Goal: Information Seeking & Learning: Stay updated

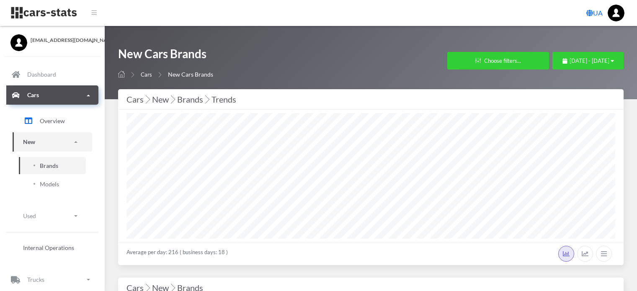
select select "25"
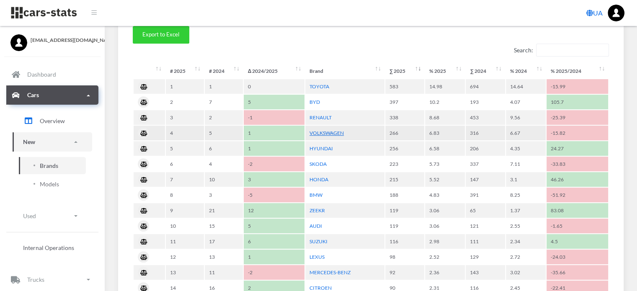
click at [327, 131] on link "VOLKSWAGEN" at bounding box center [326, 133] width 34 height 6
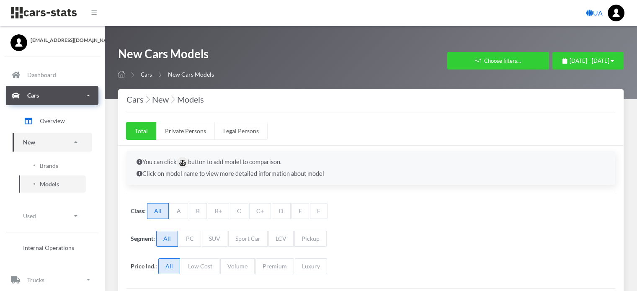
scroll to position [6, 6]
select select "25"
select select "VOLKSWAGEN"
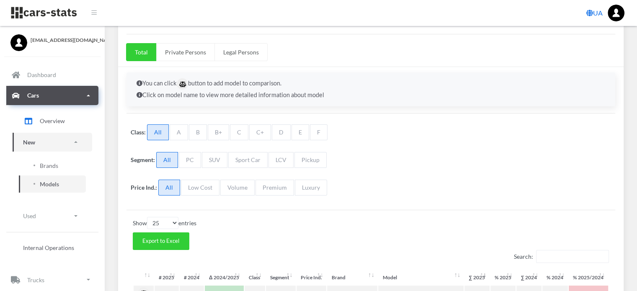
scroll to position [0, 0]
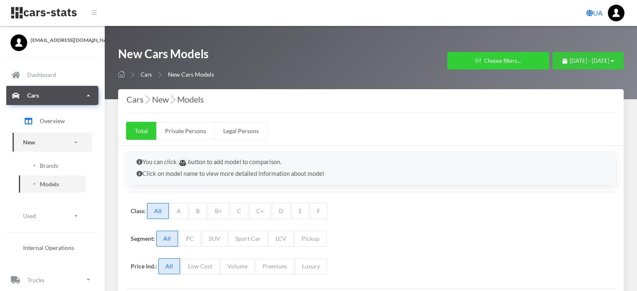
click at [569, 62] on span "August 1, 2025 - August 19, 2025" at bounding box center [589, 60] width 40 height 7
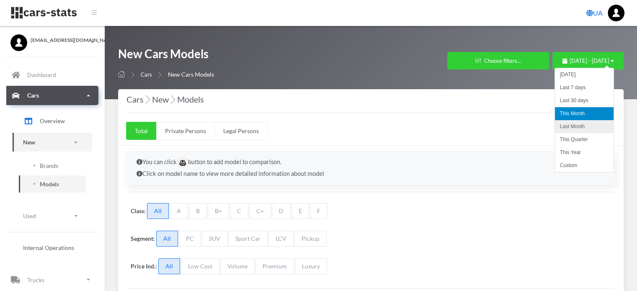
click at [571, 126] on li "Last Month" at bounding box center [584, 126] width 59 height 13
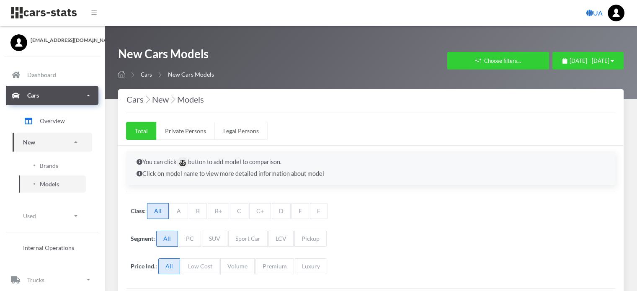
scroll to position [6, 6]
select select "25"
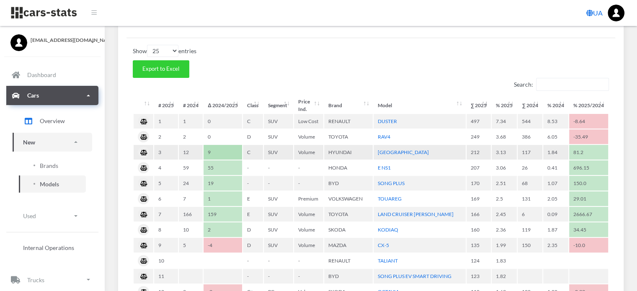
scroll to position [251, 0]
click at [54, 167] on span "Brands" at bounding box center [49, 165] width 18 height 9
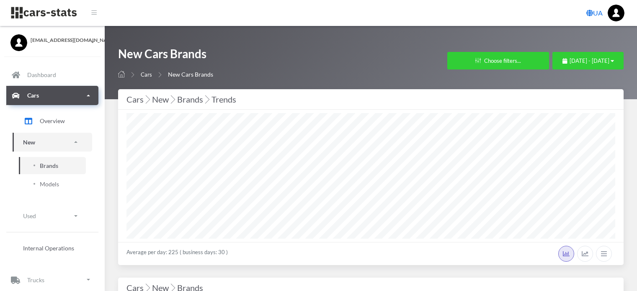
select select "25"
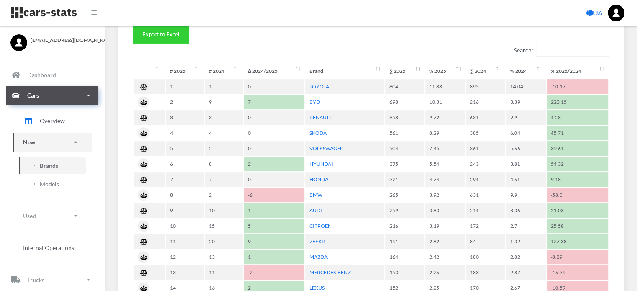
scroll to position [419, 0]
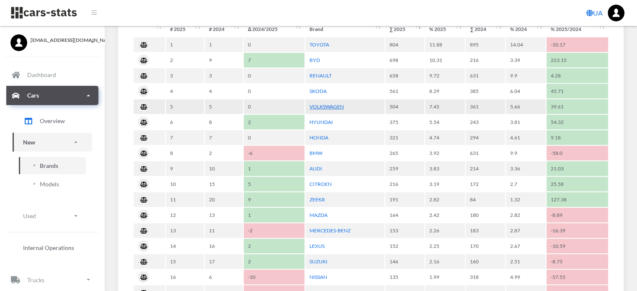
click at [331, 103] on link "VOLKSWAGEN" at bounding box center [326, 106] width 34 height 6
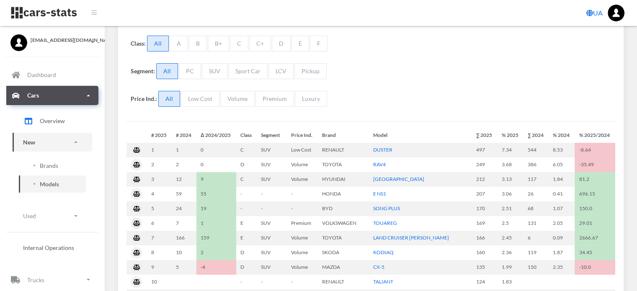
select select "25"
select select "VOLKSWAGEN"
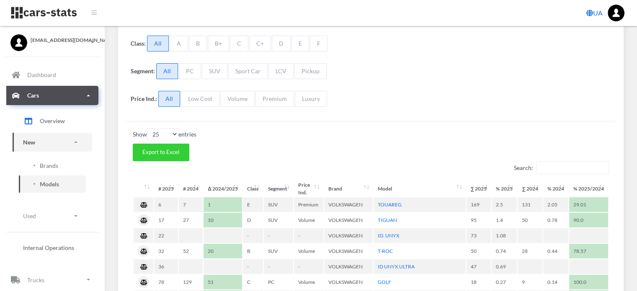
scroll to position [209, 0]
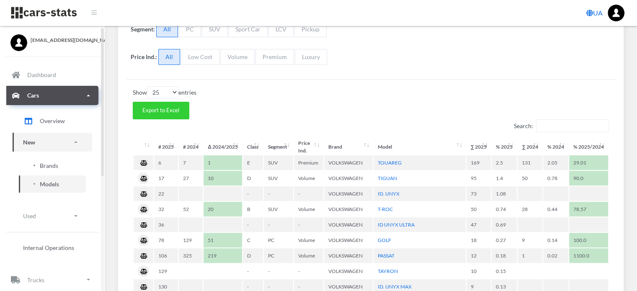
click at [45, 164] on span "Brands" at bounding box center [49, 165] width 18 height 9
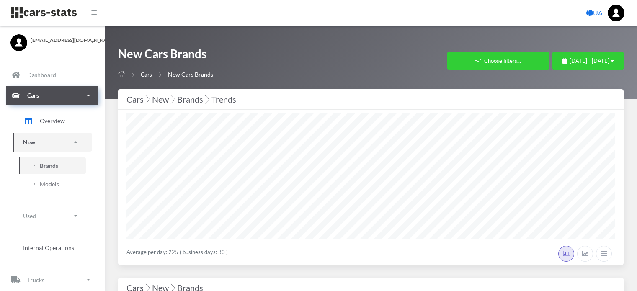
select select "25"
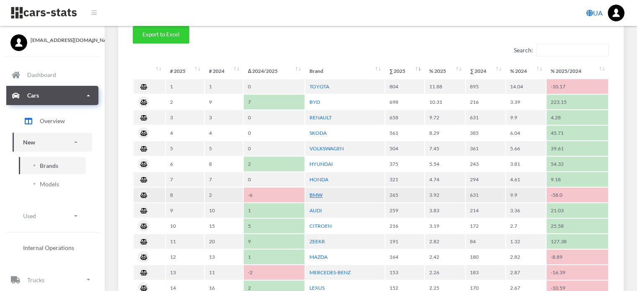
click at [316, 192] on link "BMW" at bounding box center [315, 195] width 13 height 6
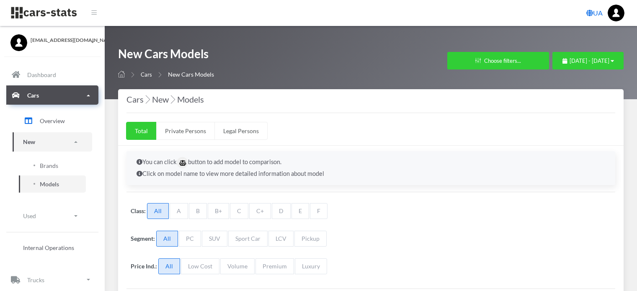
select select "25"
select select "BMW"
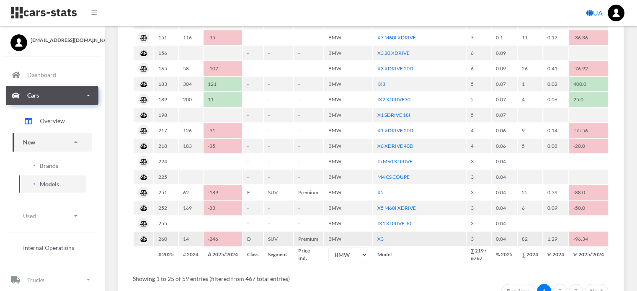
scroll to position [544, 0]
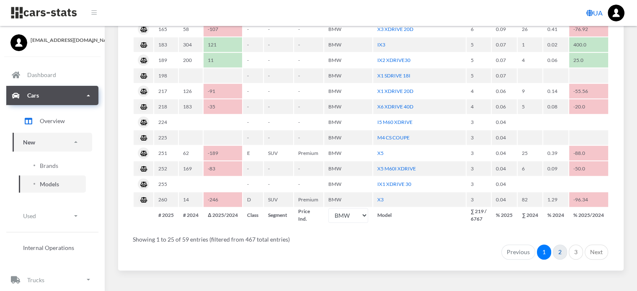
click at [556, 245] on link "2" at bounding box center [559, 251] width 14 height 15
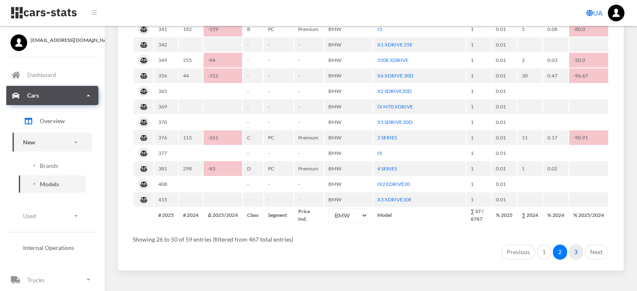
click at [578, 246] on link "3" at bounding box center [575, 251] width 14 height 15
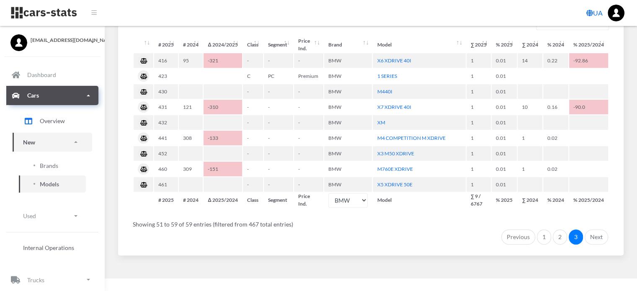
scroll to position [299, 0]
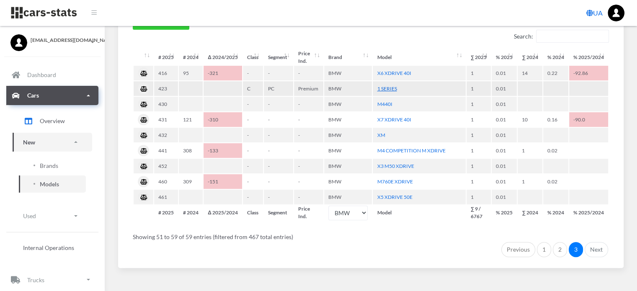
click at [384, 85] on link "1 SERIES" at bounding box center [387, 88] width 20 height 6
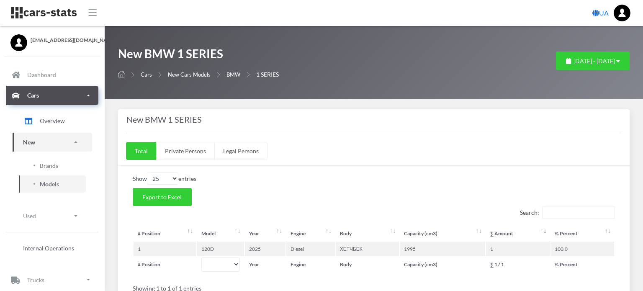
select select "25"
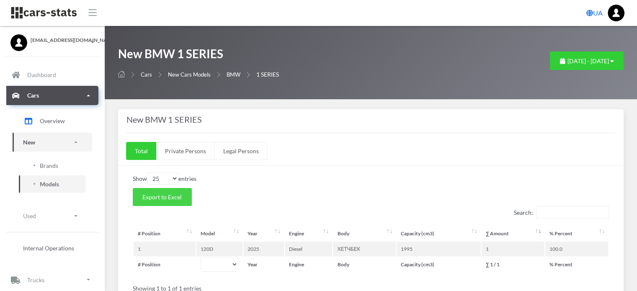
scroll to position [6, 6]
click at [47, 164] on span "Brands" at bounding box center [49, 165] width 18 height 9
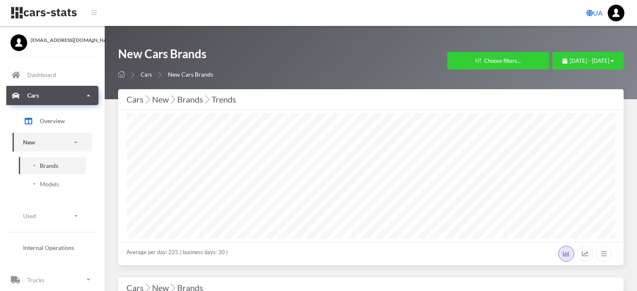
select select "25"
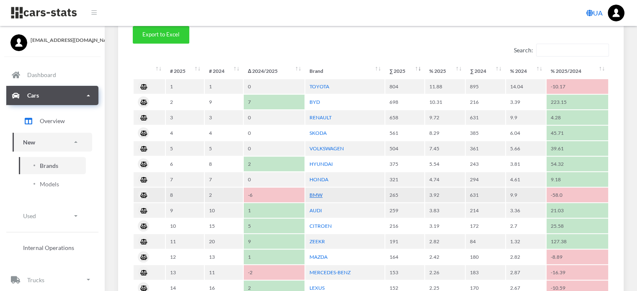
click at [312, 192] on link "BMW" at bounding box center [315, 195] width 13 height 6
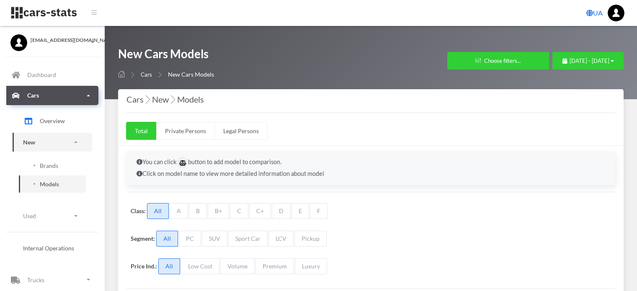
select select "25"
select select "BMW"
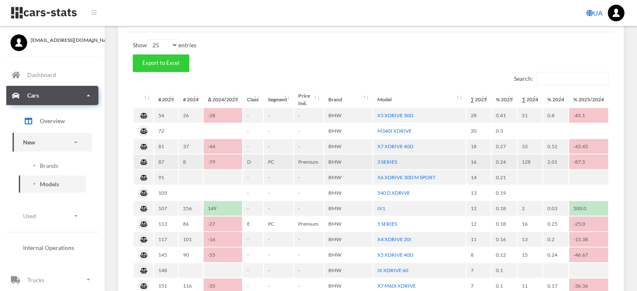
scroll to position [251, 0]
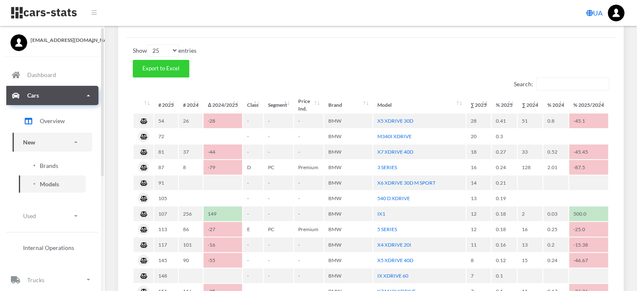
click at [49, 164] on span "Brands" at bounding box center [49, 165] width 18 height 9
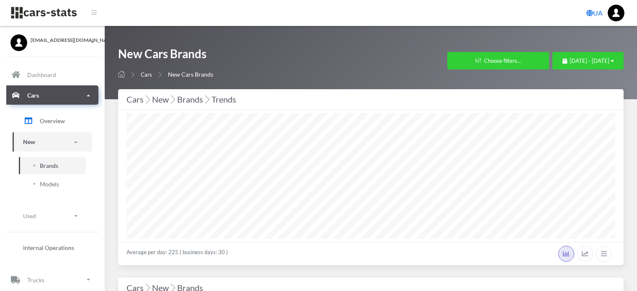
select select "25"
click at [569, 60] on span "July 1, 2025 - July 31, 2025" at bounding box center [589, 60] width 40 height 7
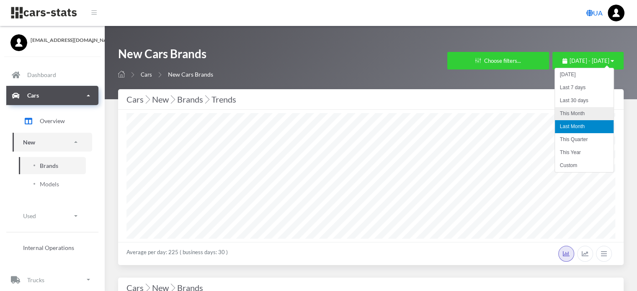
click at [567, 114] on li "This Month" at bounding box center [584, 113] width 59 height 13
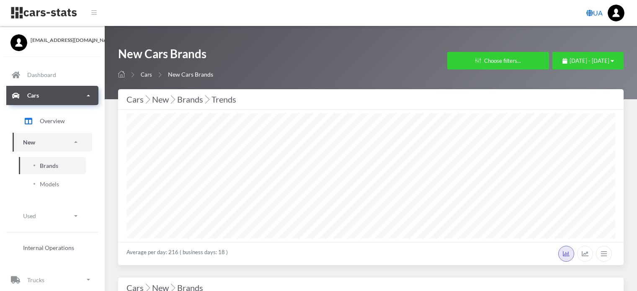
select select "25"
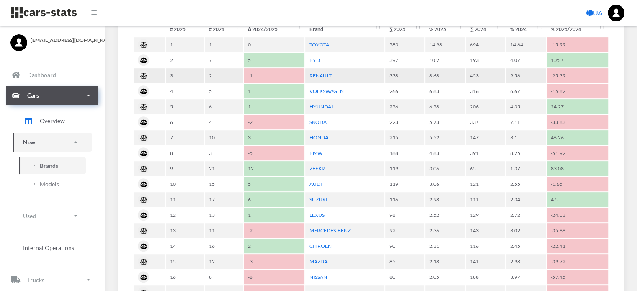
scroll to position [460, 0]
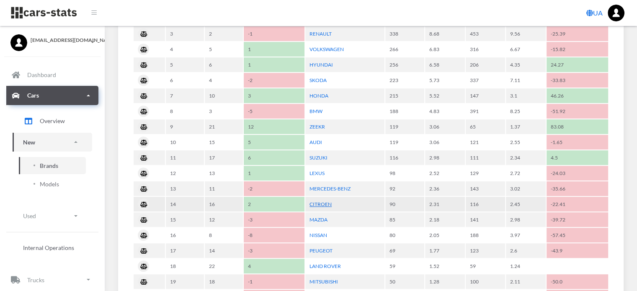
click at [323, 201] on link "CITROEN" at bounding box center [320, 204] width 22 height 6
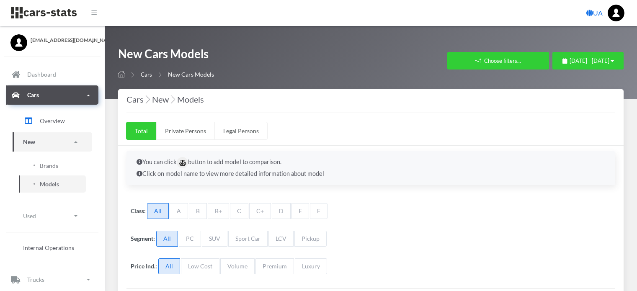
select select "25"
select select "CITROEN"
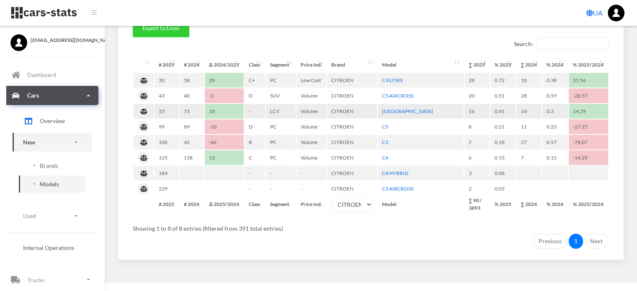
scroll to position [208, 0]
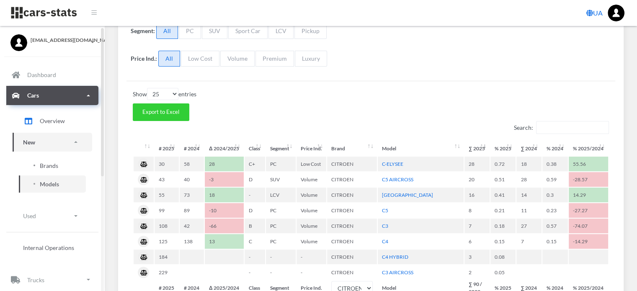
drag, startPoint x: 43, startPoint y: 167, endPoint x: 54, endPoint y: 172, distance: 12.8
click at [43, 167] on span "Brands" at bounding box center [49, 165] width 18 height 9
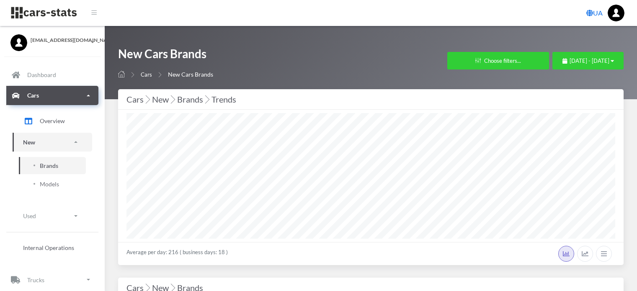
select select "25"
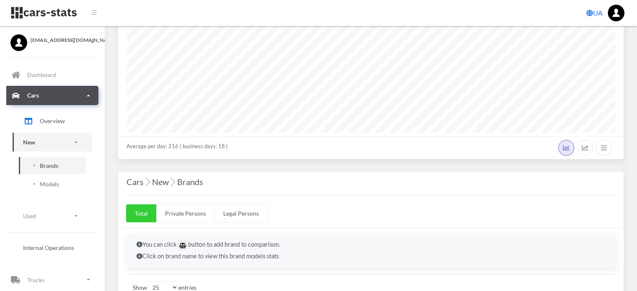
scroll to position [293, 0]
